Goal: Find specific page/section: Find specific page/section

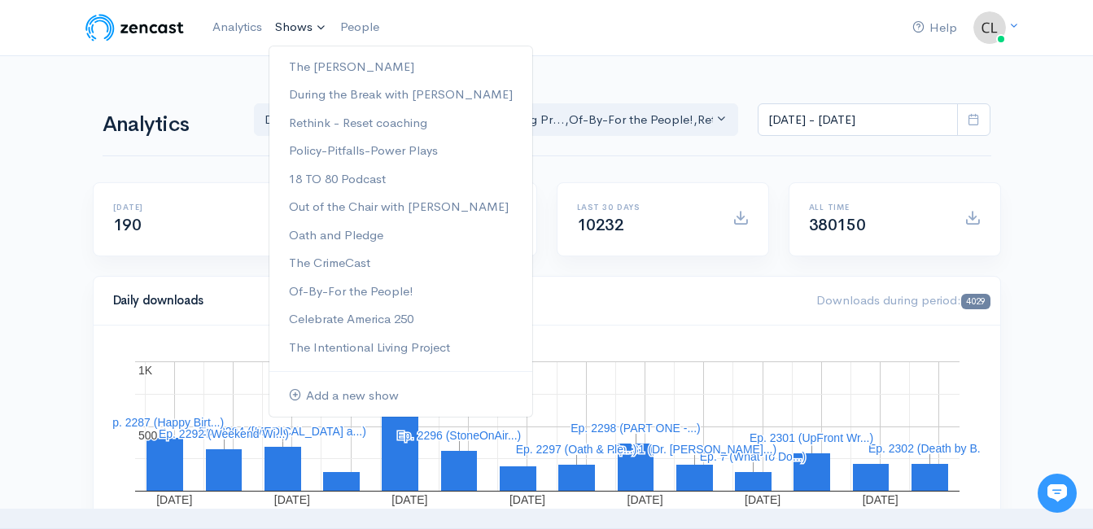
click at [291, 30] on link "Shows" at bounding box center [301, 28] width 65 height 36
click at [307, 93] on link "During the Break with [PERSON_NAME]" at bounding box center [400, 95] width 263 height 28
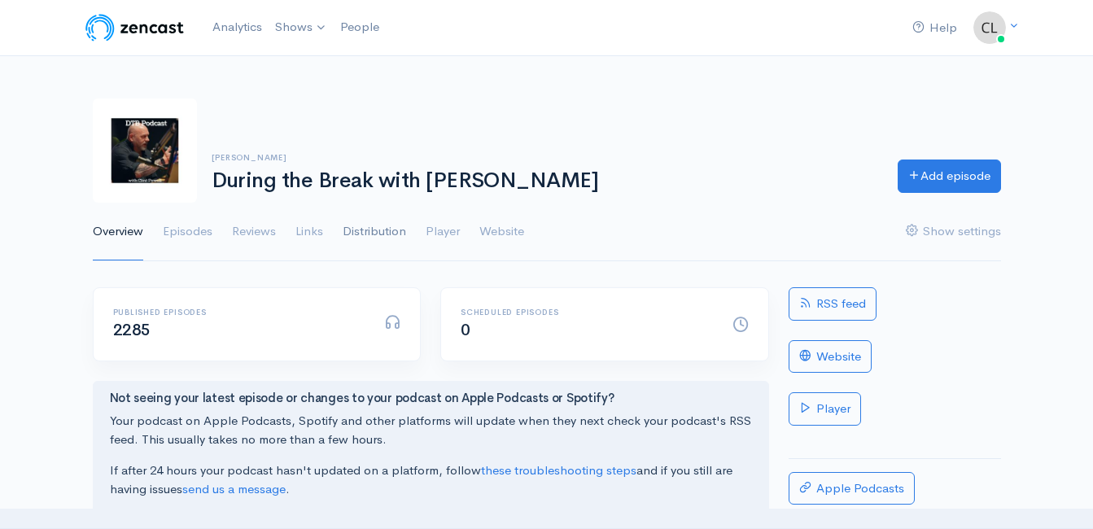
click at [372, 238] on link "Distribution" at bounding box center [374, 232] width 63 height 59
